Goal: Entertainment & Leisure: Consume media (video, audio)

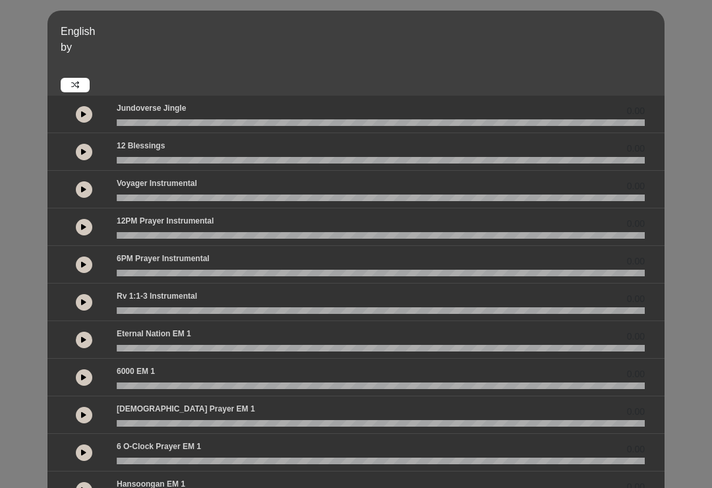
click at [91, 108] on div at bounding box center [84, 114] width 16 height 16
